Goal: Find specific page/section: Find specific page/section

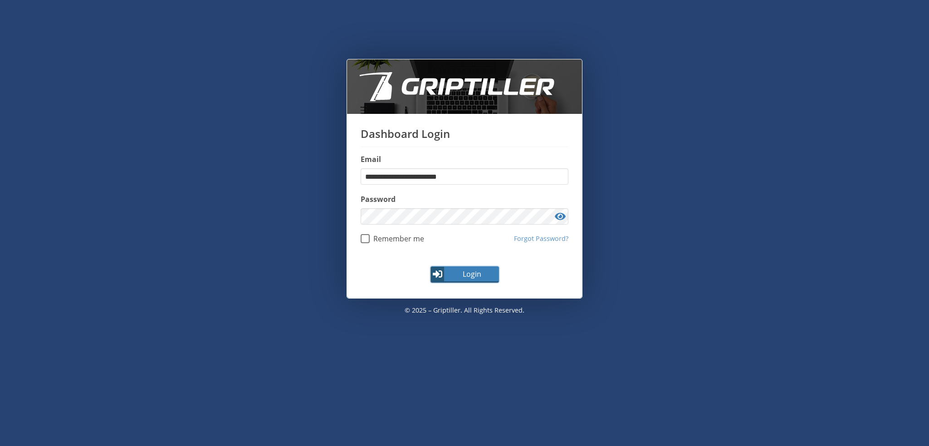
click at [460, 275] on span "Login" at bounding box center [472, 274] width 53 height 11
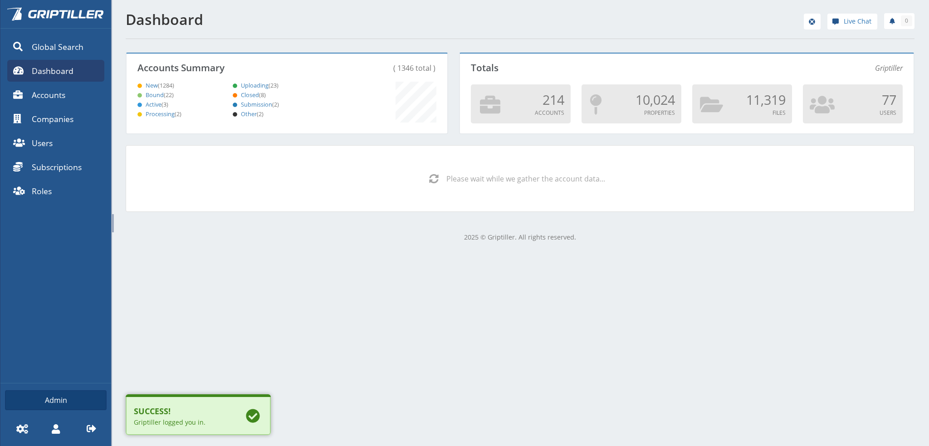
scroll to position [80, 318]
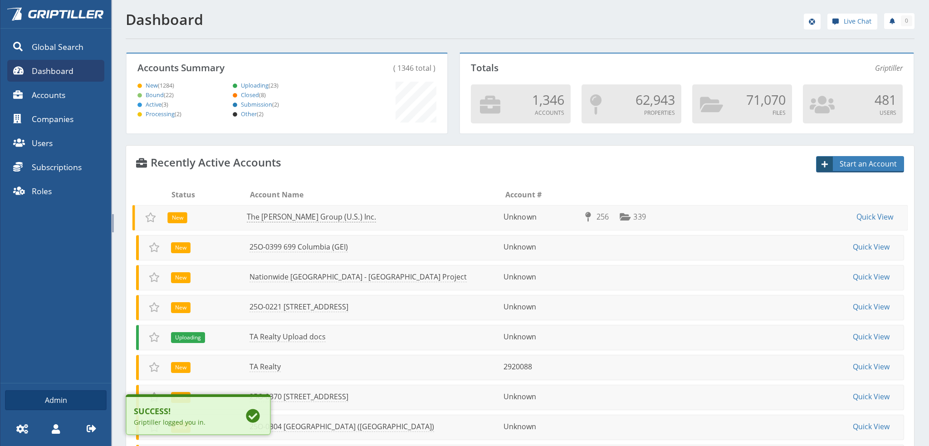
click at [280, 217] on link "The [PERSON_NAME] Group (U.S.) Inc." at bounding box center [311, 217] width 129 height 10
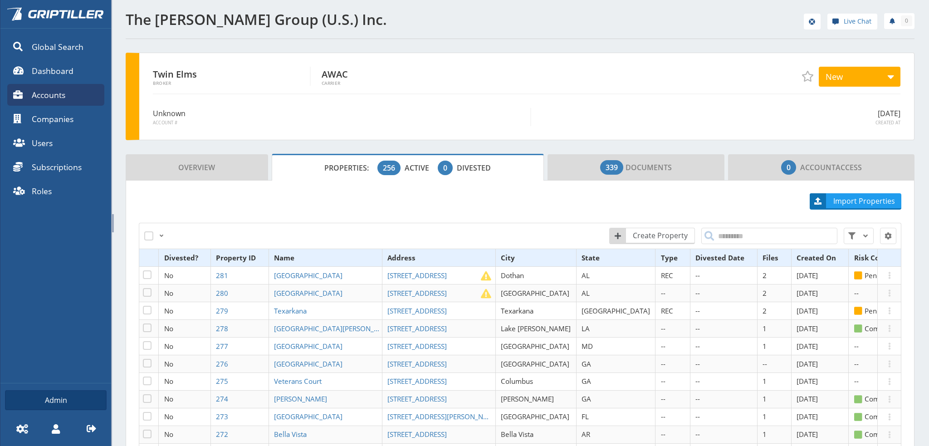
click at [656, 257] on th "Type" at bounding box center [673, 258] width 35 height 18
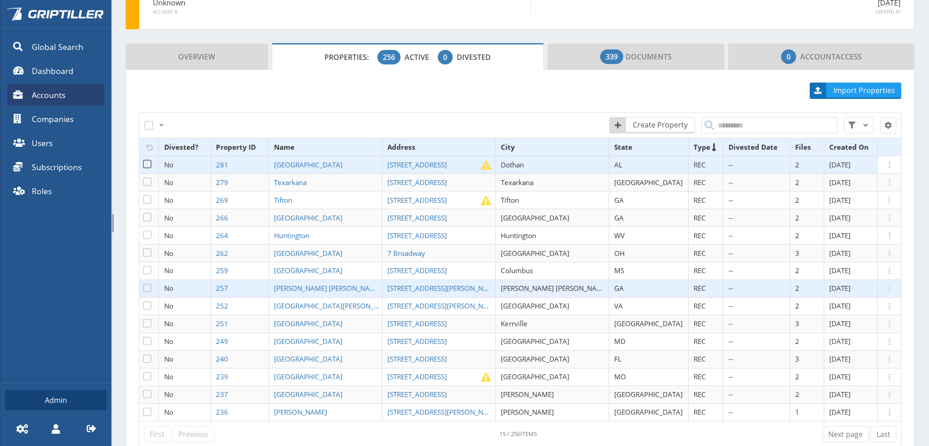
scroll to position [136, 0]
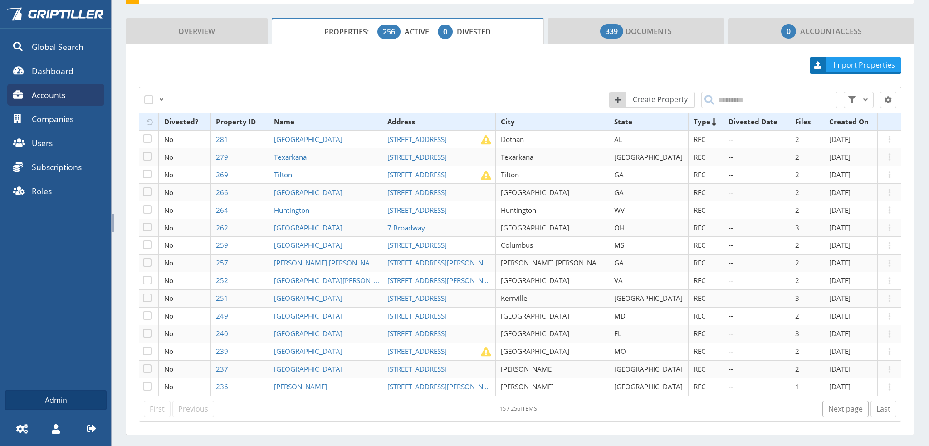
click at [840, 408] on link "Next page" at bounding box center [846, 409] width 46 height 16
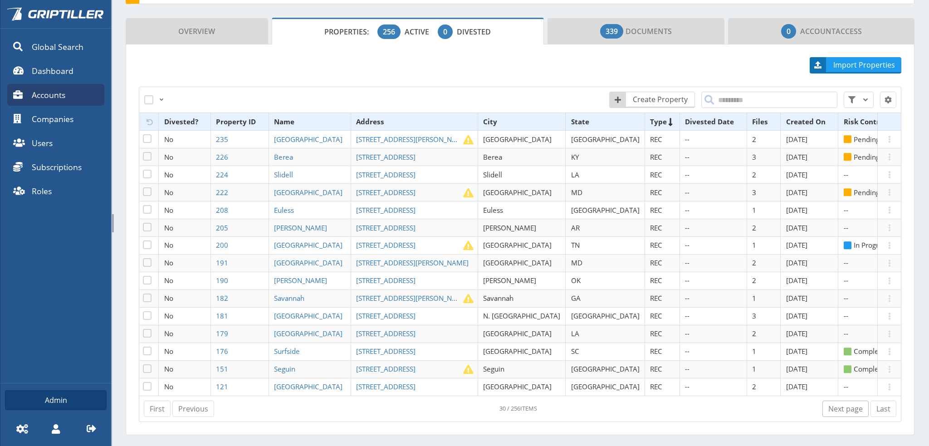
click at [840, 408] on link "Next page" at bounding box center [846, 409] width 46 height 16
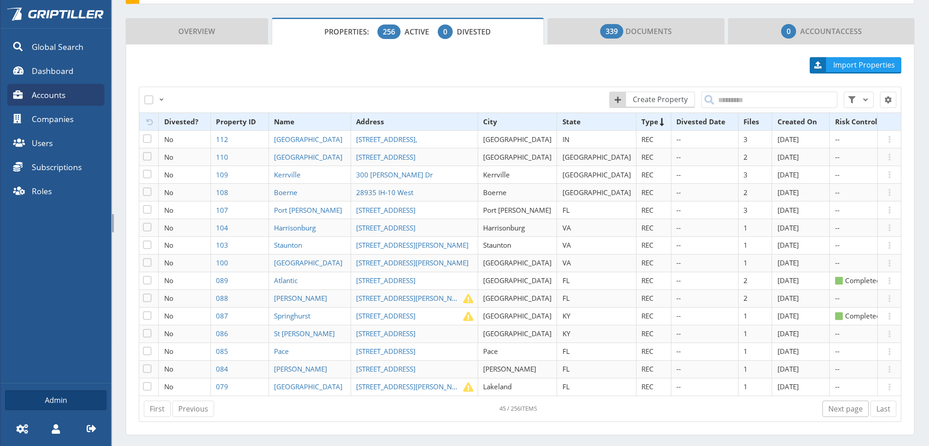
click at [840, 408] on link "Next page" at bounding box center [846, 409] width 46 height 16
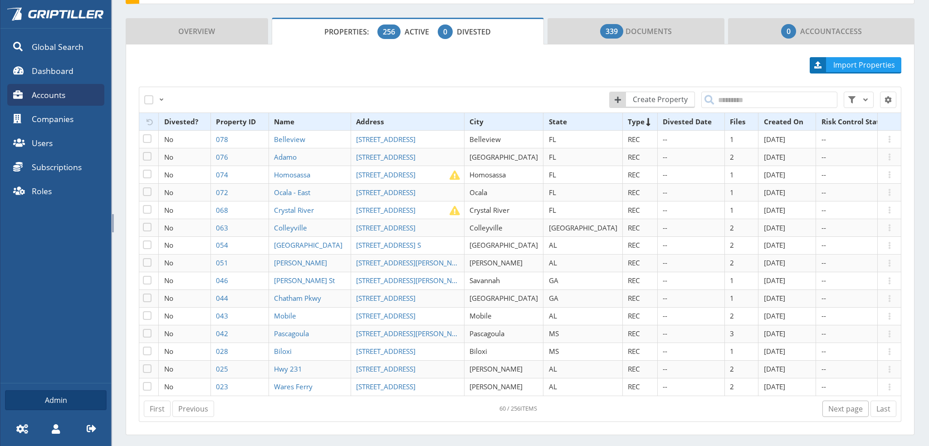
click at [840, 408] on link "Next page" at bounding box center [846, 409] width 46 height 16
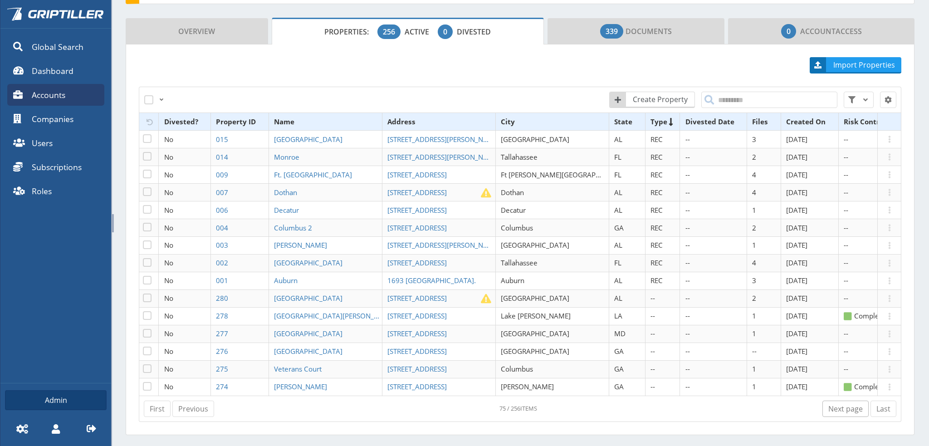
click at [849, 409] on link "Next page" at bounding box center [846, 409] width 46 height 16
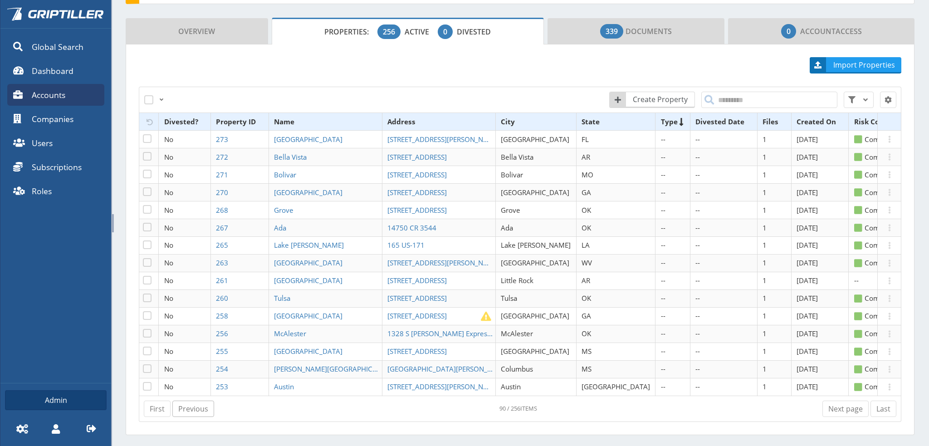
click at [192, 408] on link "Previous" at bounding box center [193, 409] width 42 height 16
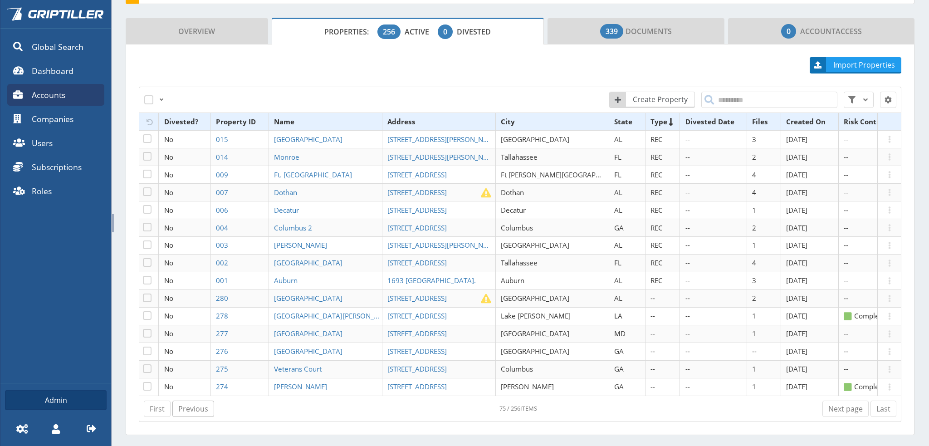
click at [192, 408] on link "Previous" at bounding box center [193, 409] width 42 height 16
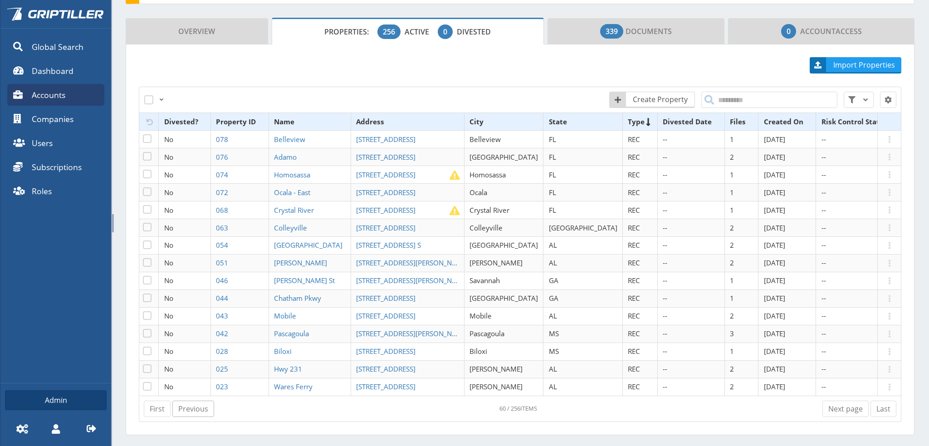
click at [192, 408] on link "Previous" at bounding box center [193, 409] width 42 height 16
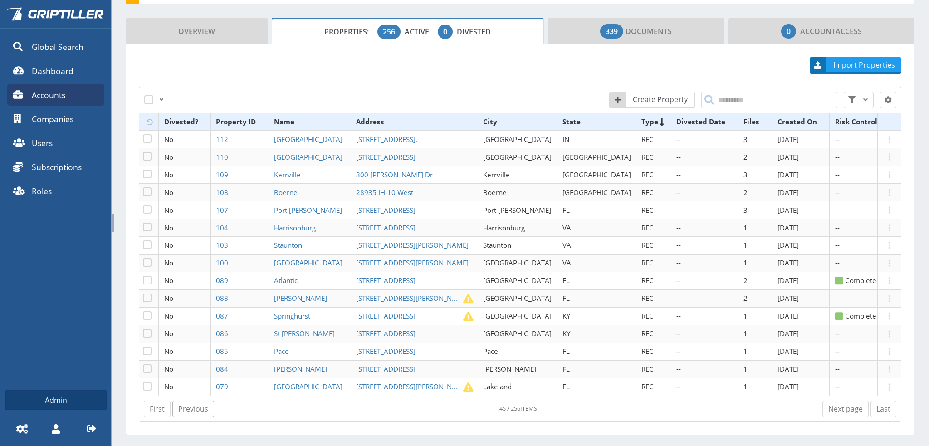
click at [192, 408] on link "Previous" at bounding box center [193, 409] width 42 height 16
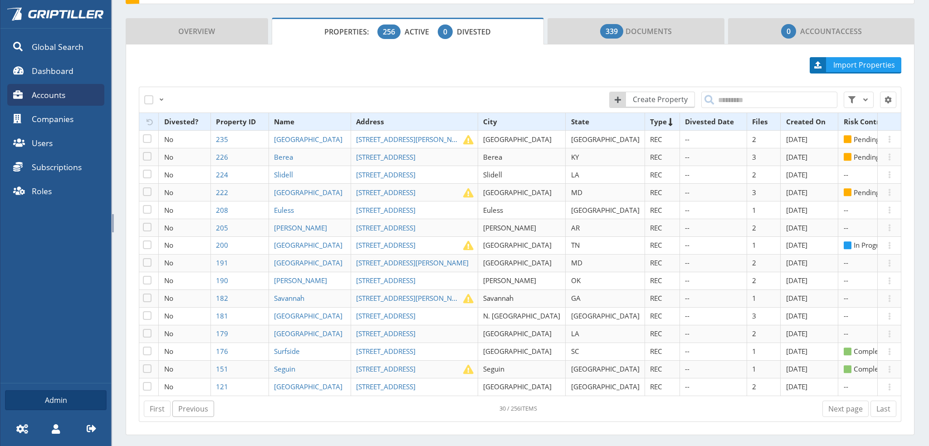
click at [192, 410] on link "Previous" at bounding box center [193, 409] width 42 height 16
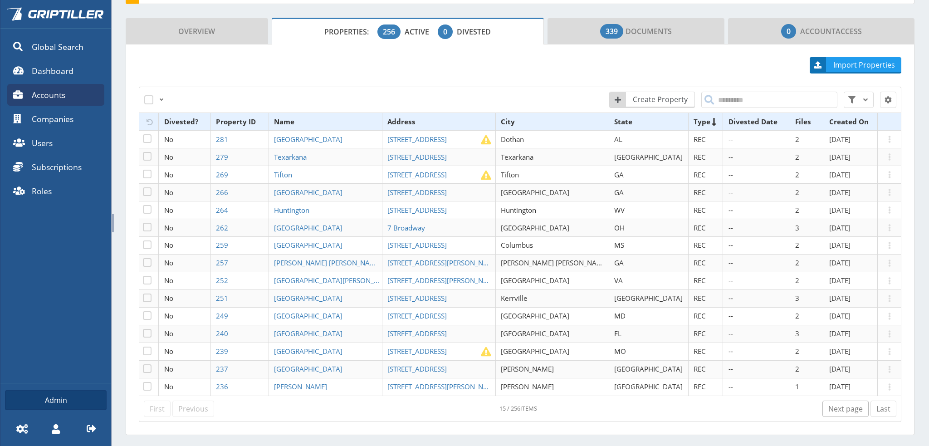
click at [846, 409] on link "Next page" at bounding box center [846, 409] width 46 height 16
